Goal: Task Accomplishment & Management: Manage account settings

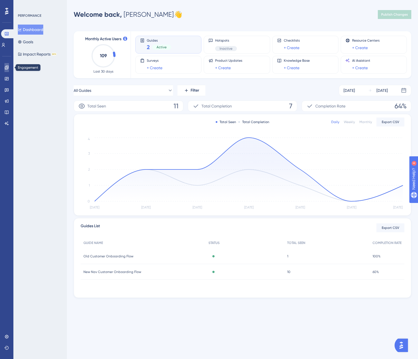
click at [9, 63] on link at bounding box center [6, 67] width 4 height 9
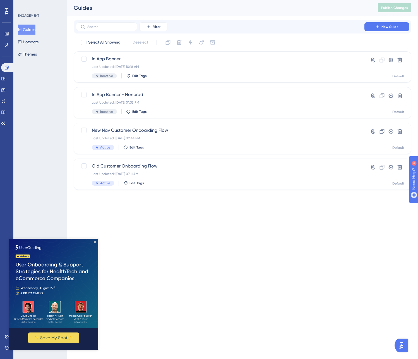
click at [96, 241] on img at bounding box center [53, 282] width 89 height 89
click at [95, 241] on icon "Close Preview" at bounding box center [95, 242] width 2 height 2
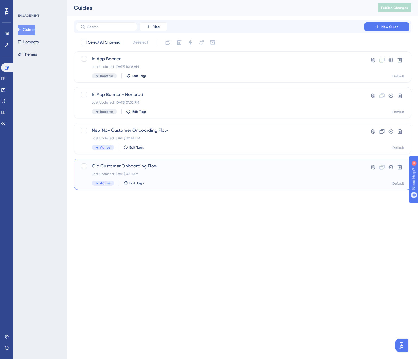
click at [144, 167] on span "Old Customer Onboarding Flow" at bounding box center [220, 166] width 257 height 7
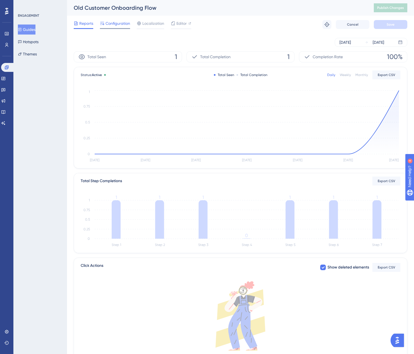
click at [119, 26] on span "Configuration" at bounding box center [117, 23] width 25 height 7
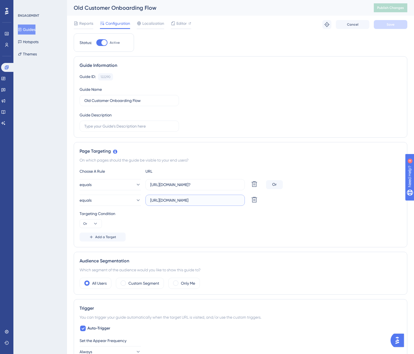
click at [227, 202] on input "[URL][DOMAIN_NAME]" at bounding box center [195, 200] width 90 height 6
click at [100, 42] on div at bounding box center [101, 42] width 11 height 7
click at [96, 43] on input "Active" at bounding box center [96, 43] width 0 height 0
checkbox input "false"
click at [387, 25] on span "Save" at bounding box center [390, 24] width 8 height 4
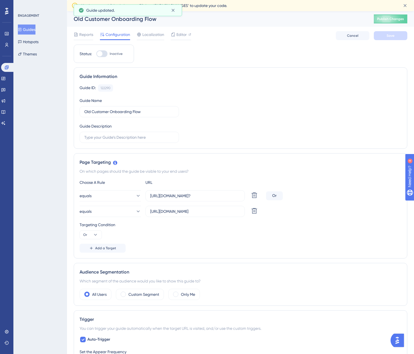
click at [35, 29] on button "Guides" at bounding box center [27, 30] width 18 height 10
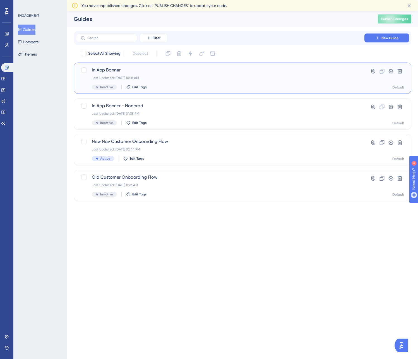
click at [111, 67] on span "In App Banner" at bounding box center [220, 70] width 257 height 7
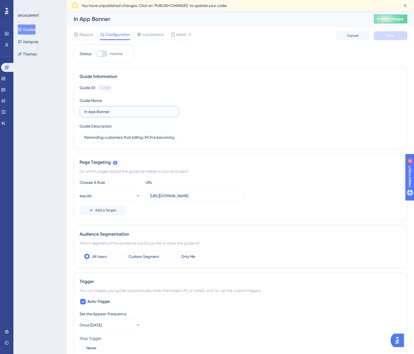
click at [117, 113] on input "In App Banner" at bounding box center [129, 112] width 90 height 6
type input "In App Billing Banner"
click at [388, 35] on span "Save" at bounding box center [390, 35] width 8 height 4
click at [31, 28] on button "Guides" at bounding box center [27, 30] width 18 height 10
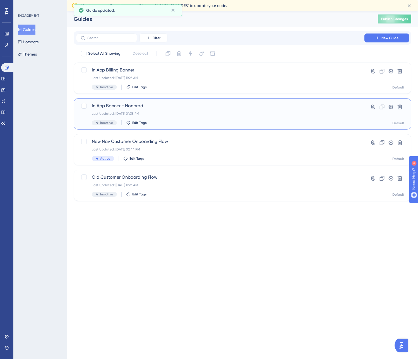
click at [128, 104] on span "In App Banner - Nonprod" at bounding box center [220, 105] width 257 height 7
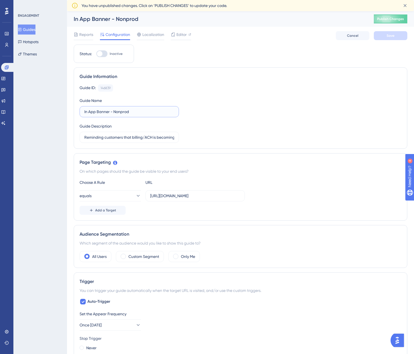
click at [96, 113] on input "In App Banner - Nonprod" at bounding box center [129, 112] width 90 height 6
type input "Billing Banner - Nonprod"
click at [392, 37] on span "Save" at bounding box center [390, 35] width 8 height 4
click at [28, 27] on button "Guides" at bounding box center [27, 30] width 18 height 10
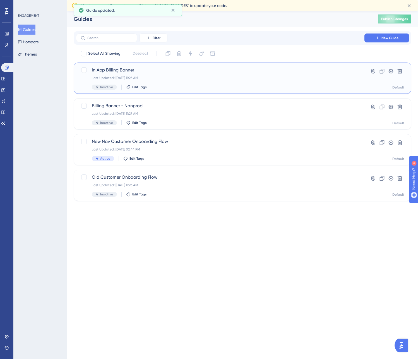
click at [108, 70] on span "In App Billing Banner" at bounding box center [220, 70] width 257 height 7
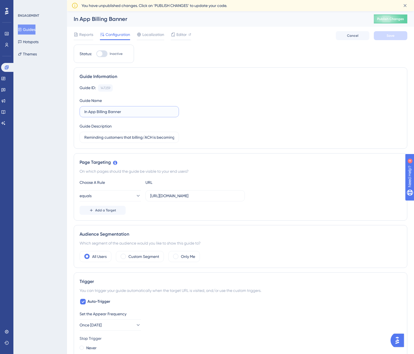
click at [97, 110] on input "In App Billing Banner" at bounding box center [129, 112] width 90 height 6
type input "Billing Banner"
click at [394, 36] on button "Save" at bounding box center [389, 35] width 33 height 9
